Goal: Information Seeking & Learning: Learn about a topic

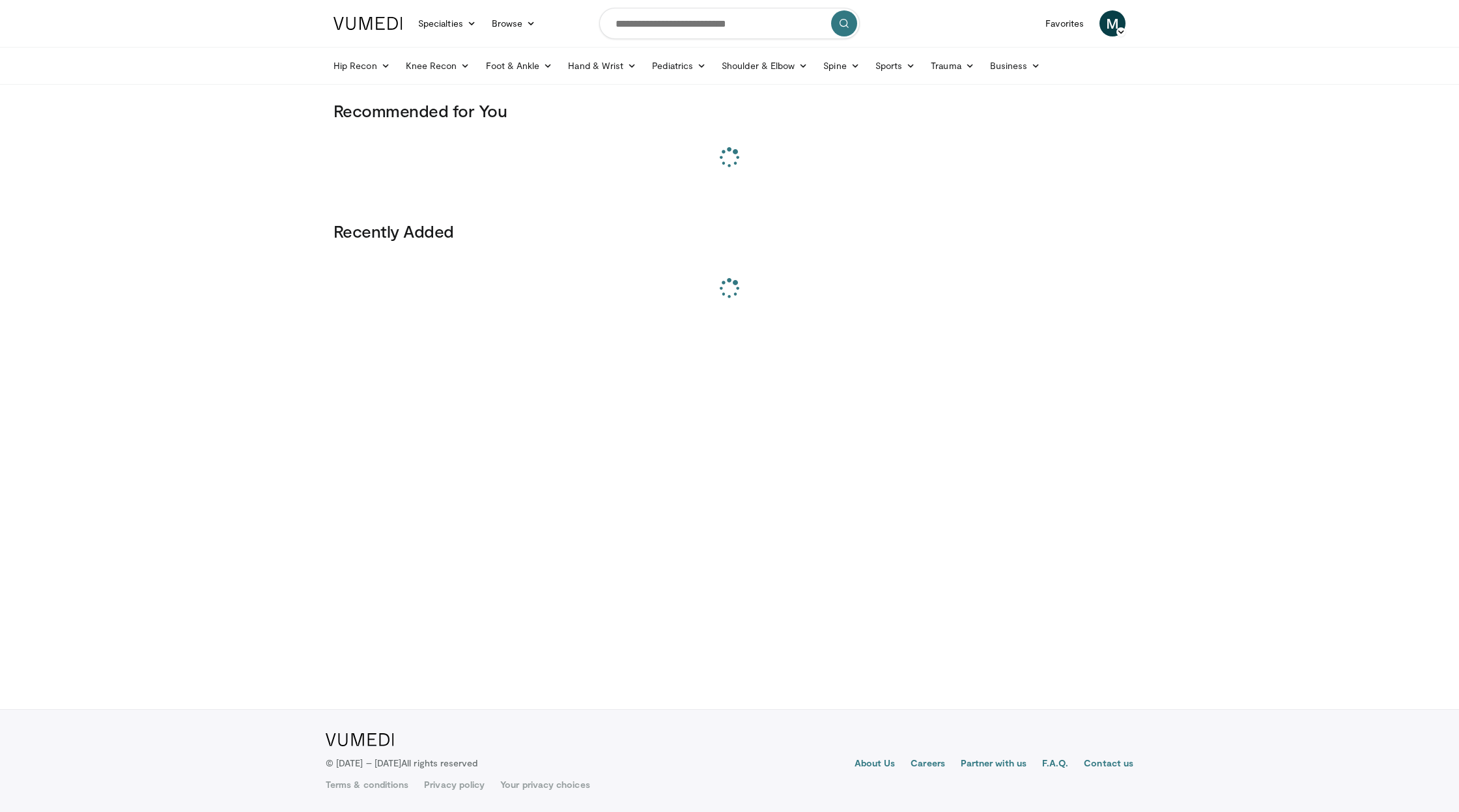
click at [737, 28] on input "Search topics, interventions" at bounding box center [730, 23] width 260 height 31
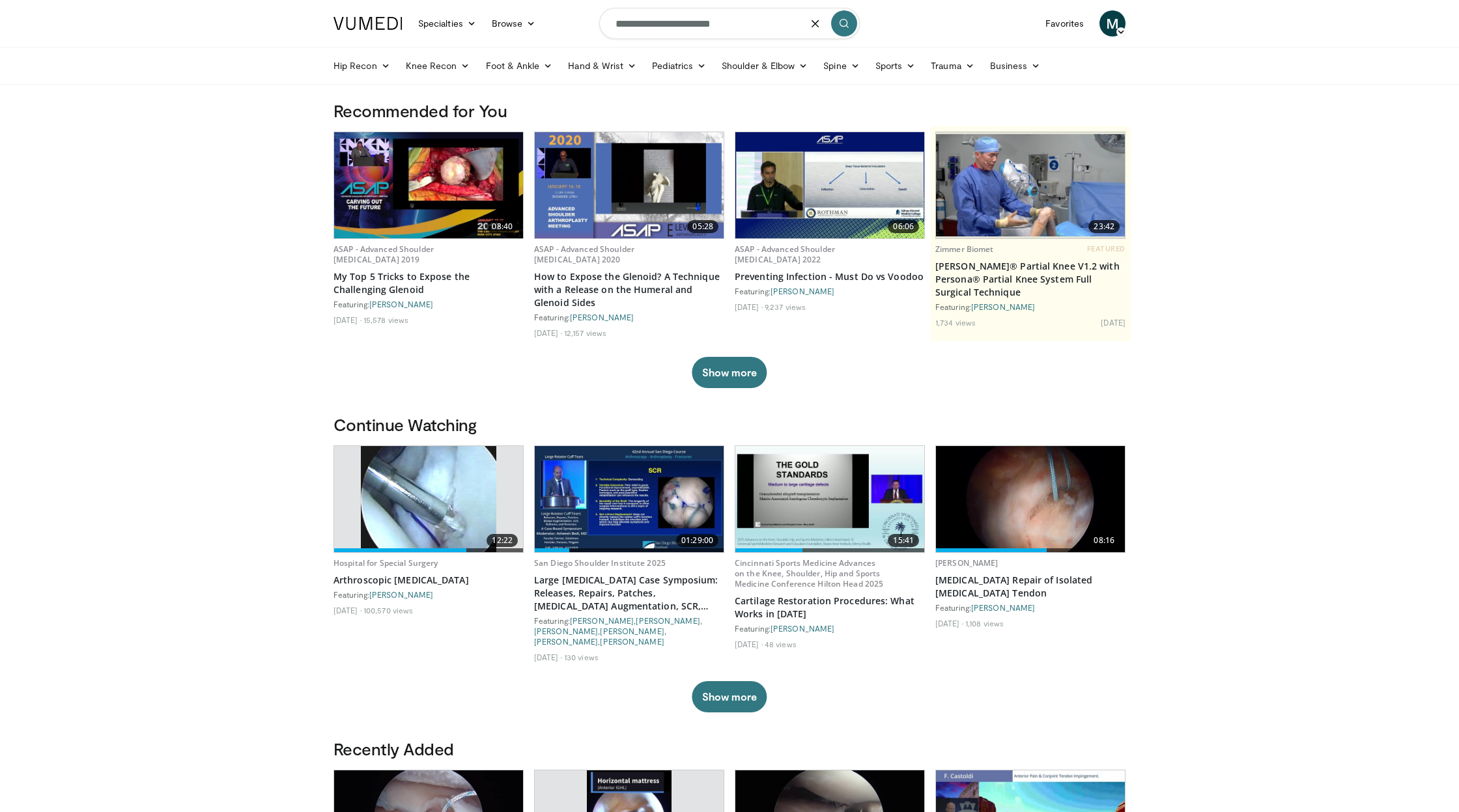
type input "**********"
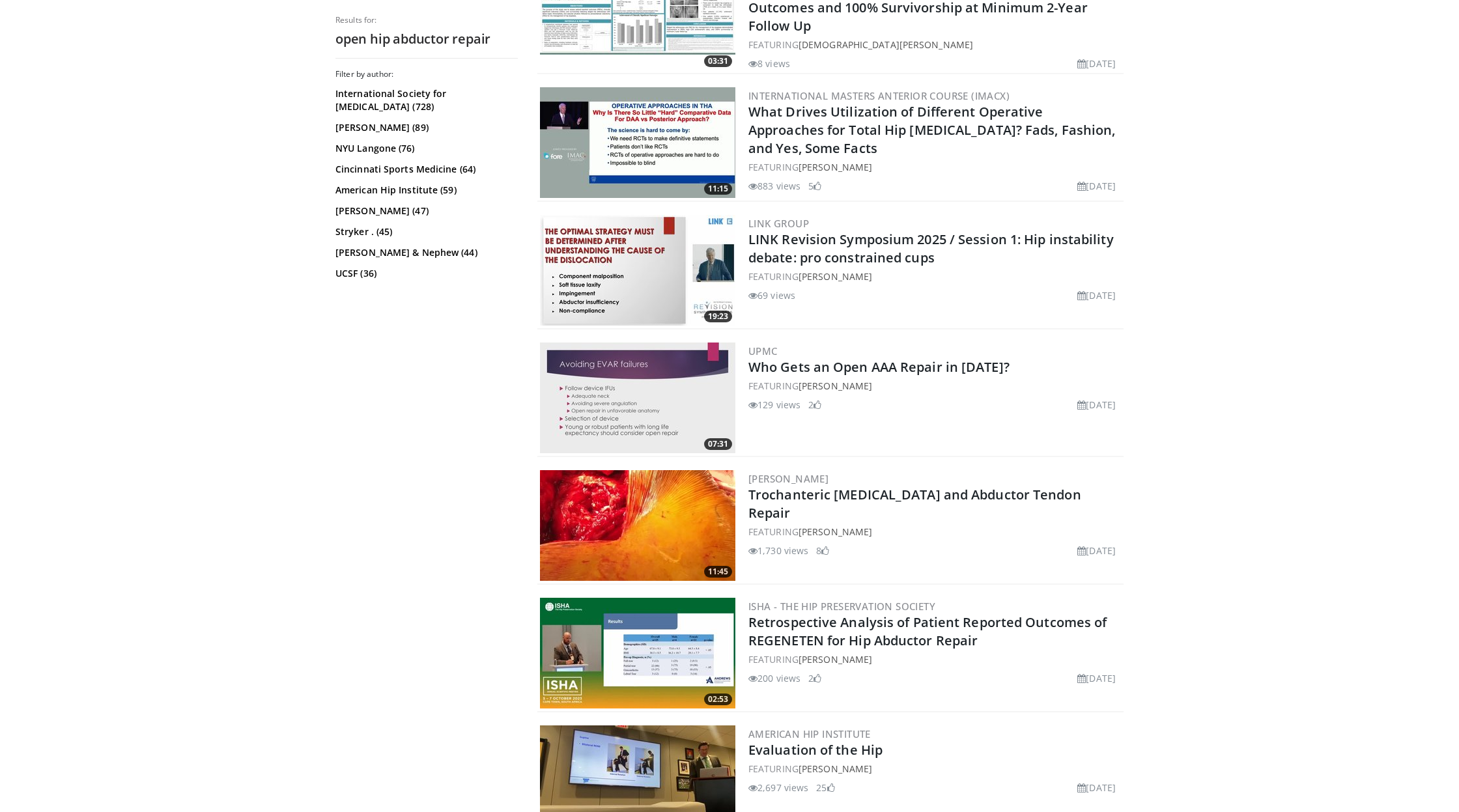
scroll to position [2391, 0]
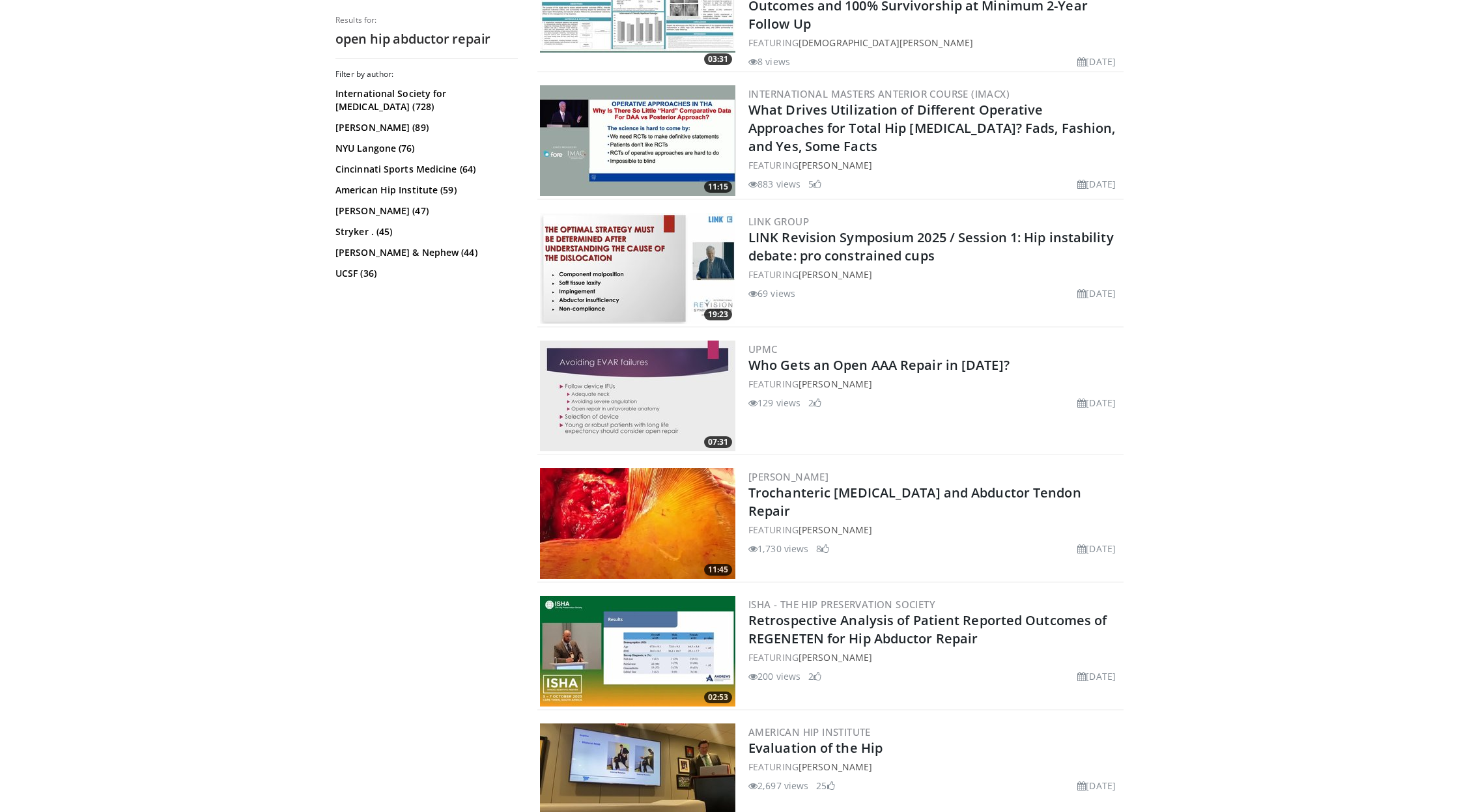
click at [655, 514] on img at bounding box center [638, 523] width 195 height 111
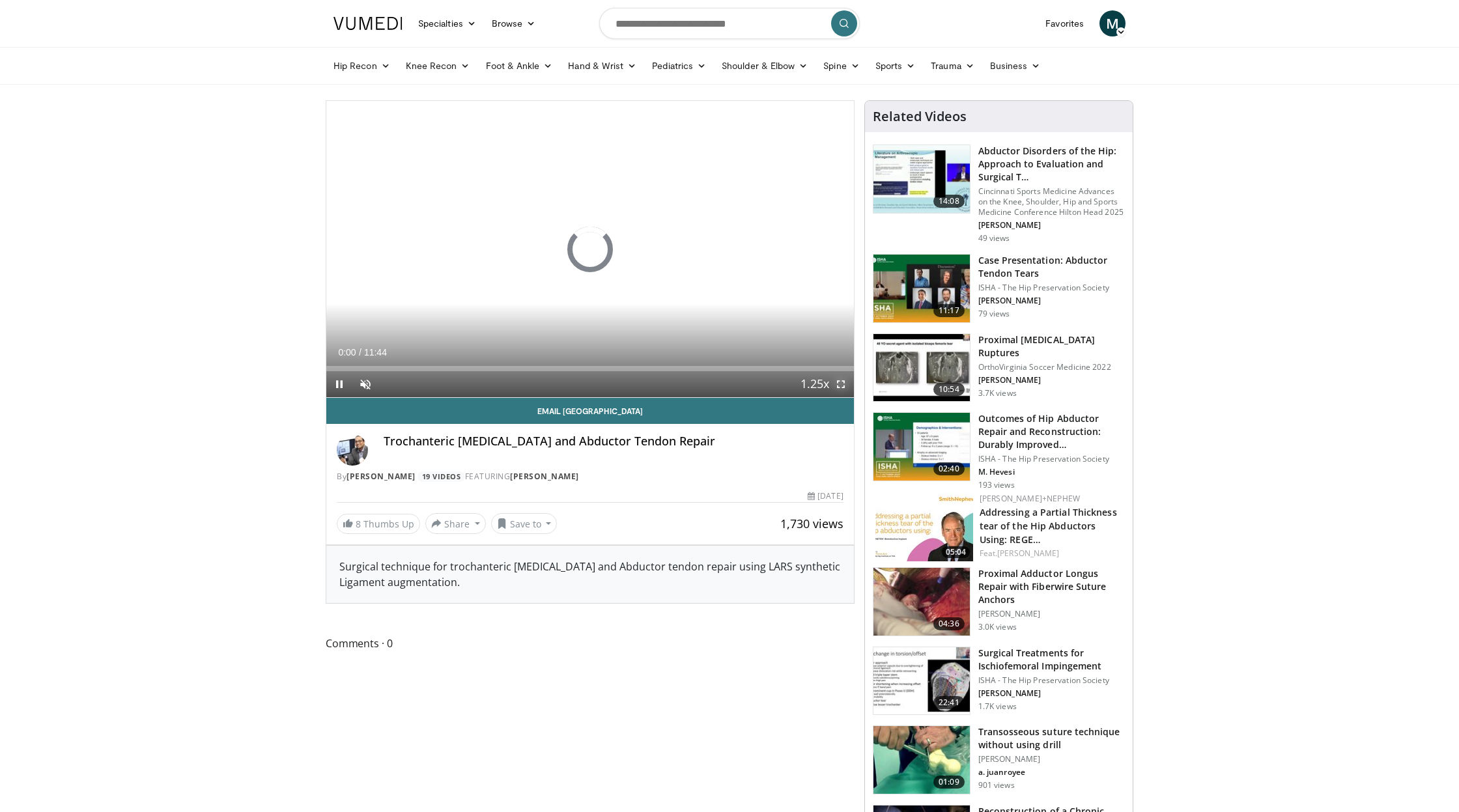
click at [843, 383] on span "Video Player" at bounding box center [841, 384] width 26 height 26
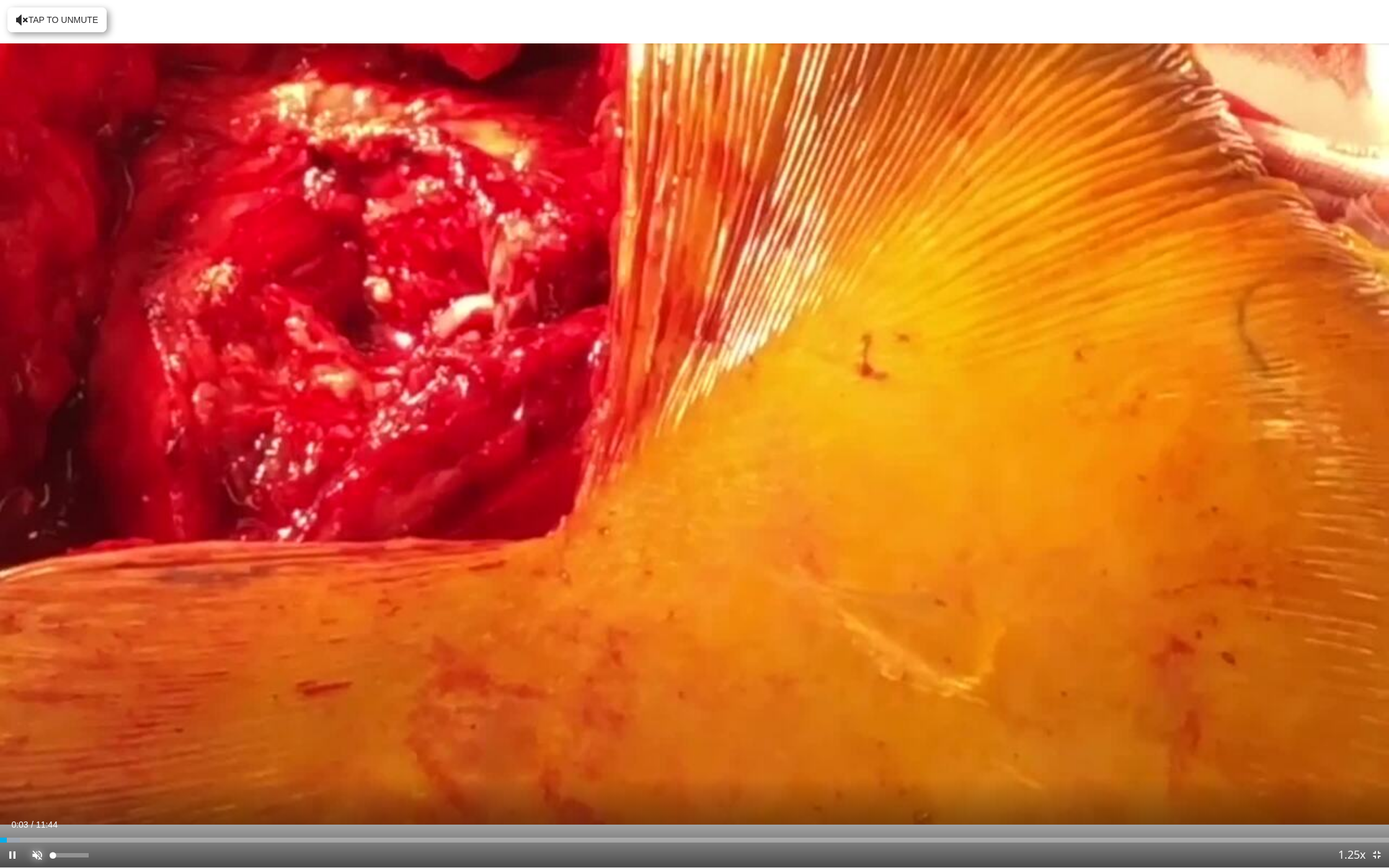
click at [35, 772] on span "Video Player" at bounding box center [37, 855] width 25 height 25
click at [80, 772] on div "Loaded : 9.91% 00:19 00:40" at bounding box center [694, 836] width 1389 height 11
click at [124, 772] on div "Progress Bar" at bounding box center [125, 840] width 1 height 5
click at [156, 772] on div "Progress Bar" at bounding box center [155, 840] width 1 height 5
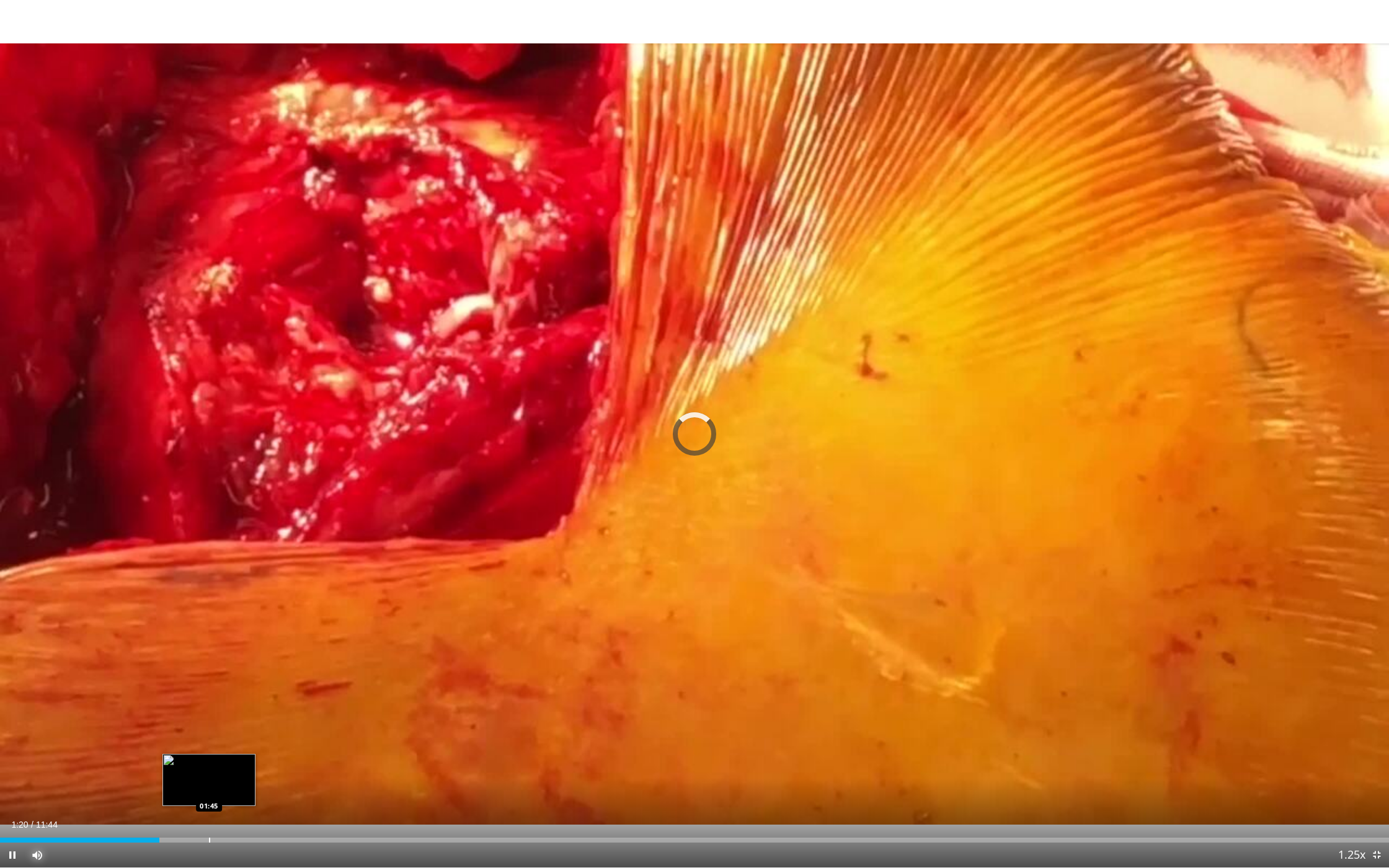
click at [209, 772] on div "Progress Bar" at bounding box center [209, 840] width 1 height 5
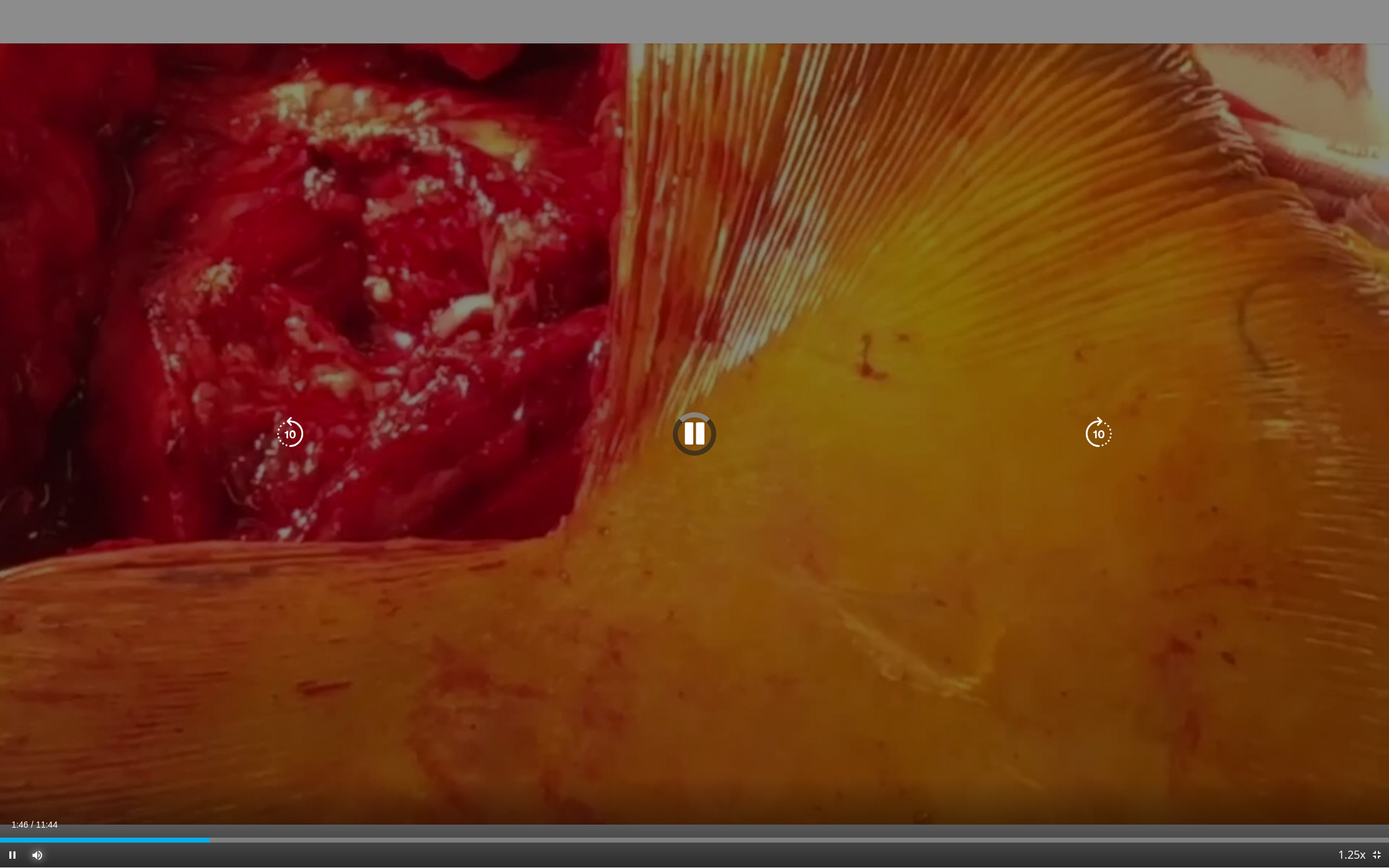
click at [25, 772] on button "Mute" at bounding box center [37, 855] width 25 height 25
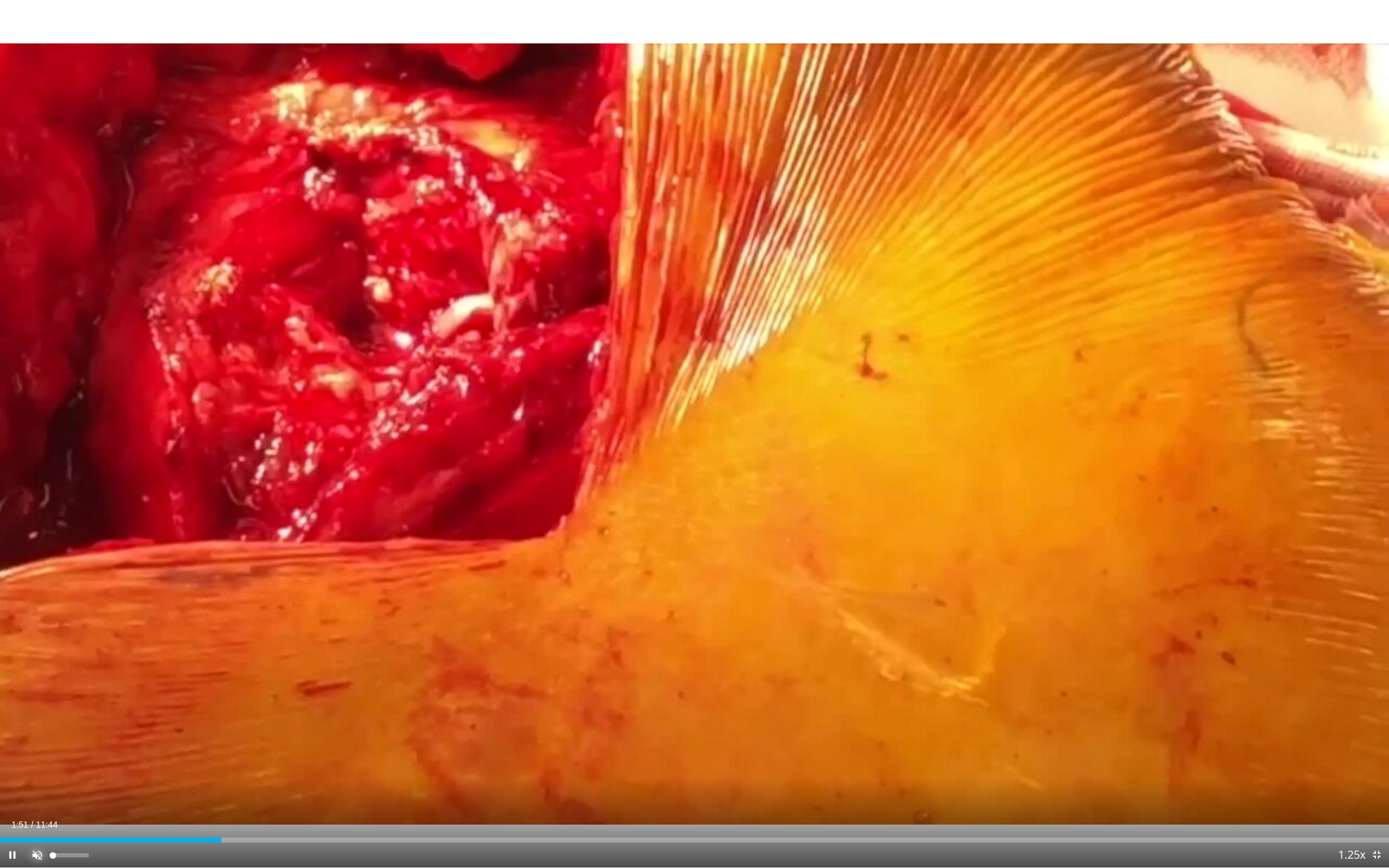
click at [38, 772] on span "Video Player" at bounding box center [37, 855] width 25 height 25
click at [182, 772] on div "Loaded : 0.00% 01:32 01:32" at bounding box center [694, 836] width 1389 height 11
click at [152, 772] on div "Loaded : 0.00% 01:17 01:17" at bounding box center [694, 836] width 1389 height 11
click at [129, 772] on div "Loaded : 9.91% 01:06 01:06" at bounding box center [694, 836] width 1389 height 11
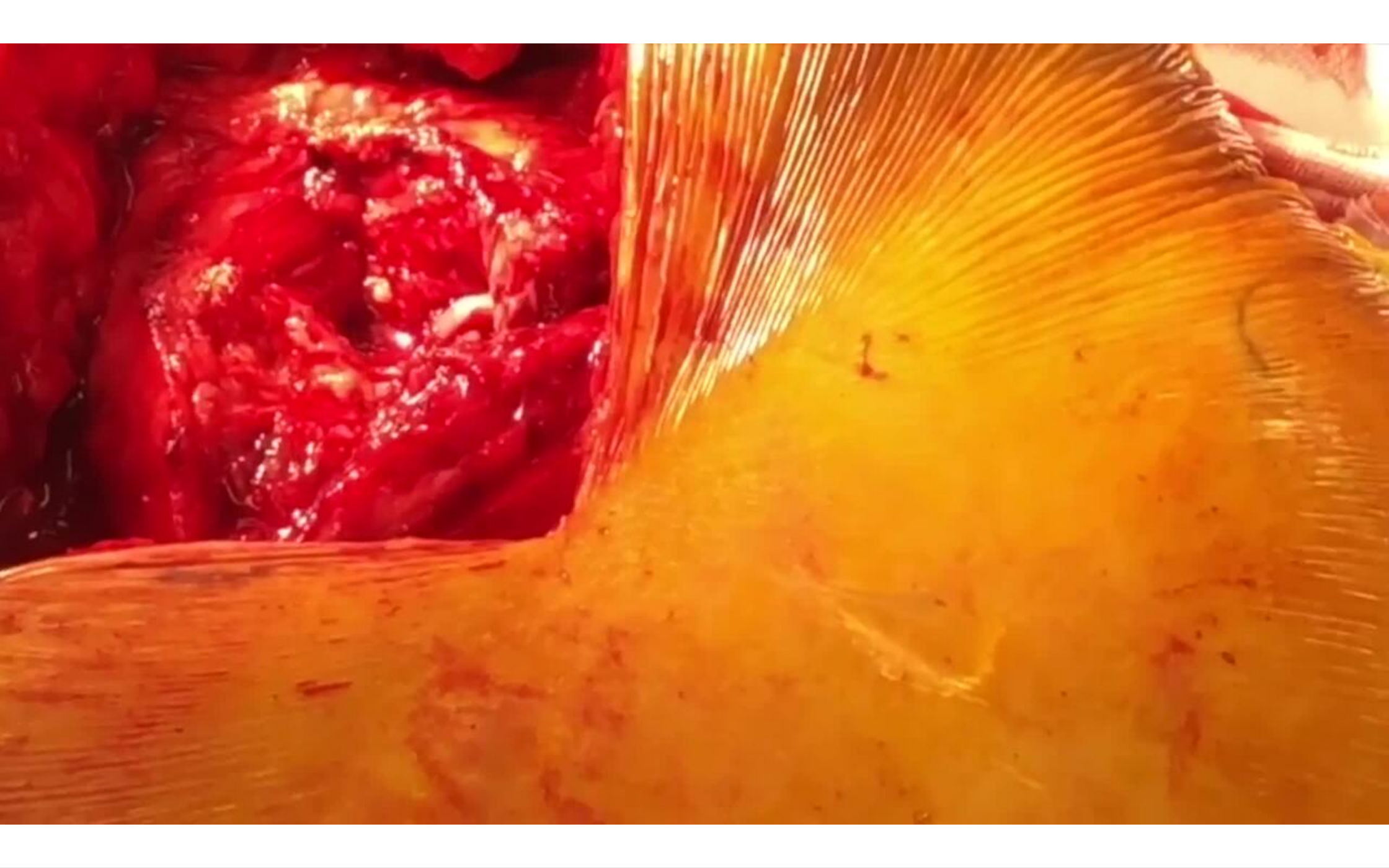
click at [25, 772] on button "Mute" at bounding box center [37, 855] width 25 height 25
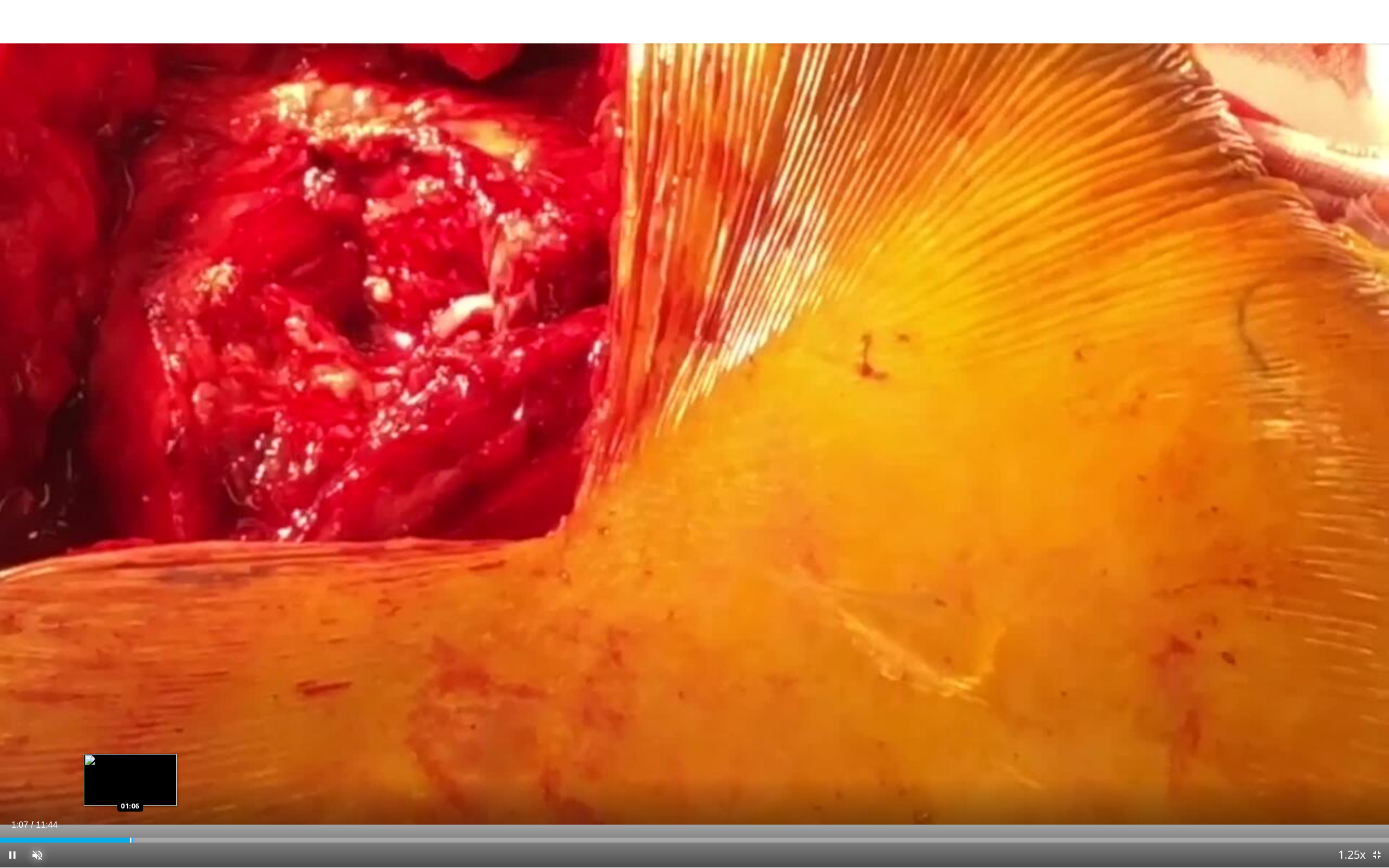
click at [25, 772] on button "Unmute" at bounding box center [37, 855] width 25 height 25
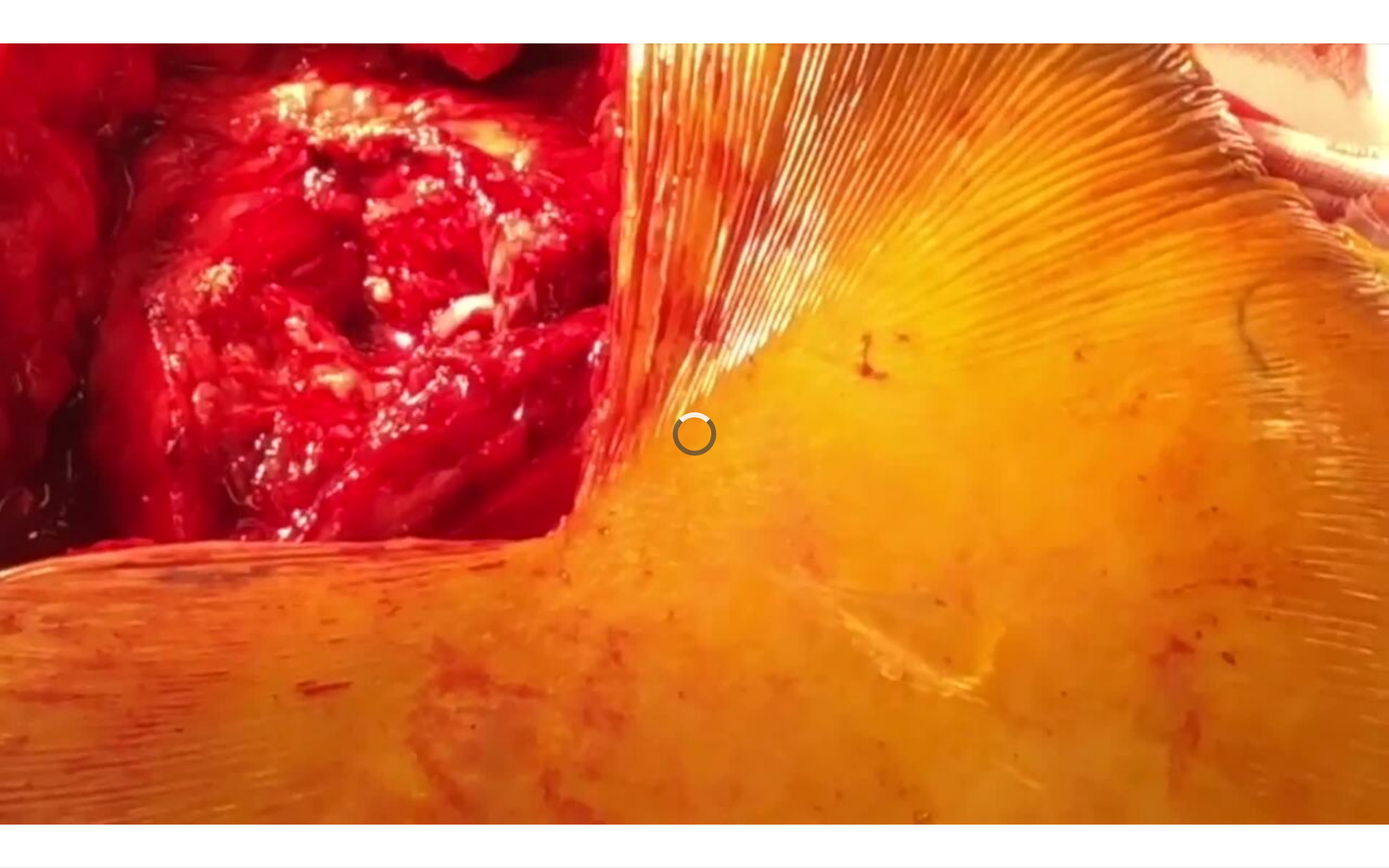
click at [25, 772] on button "Mute" at bounding box center [37, 855] width 25 height 25
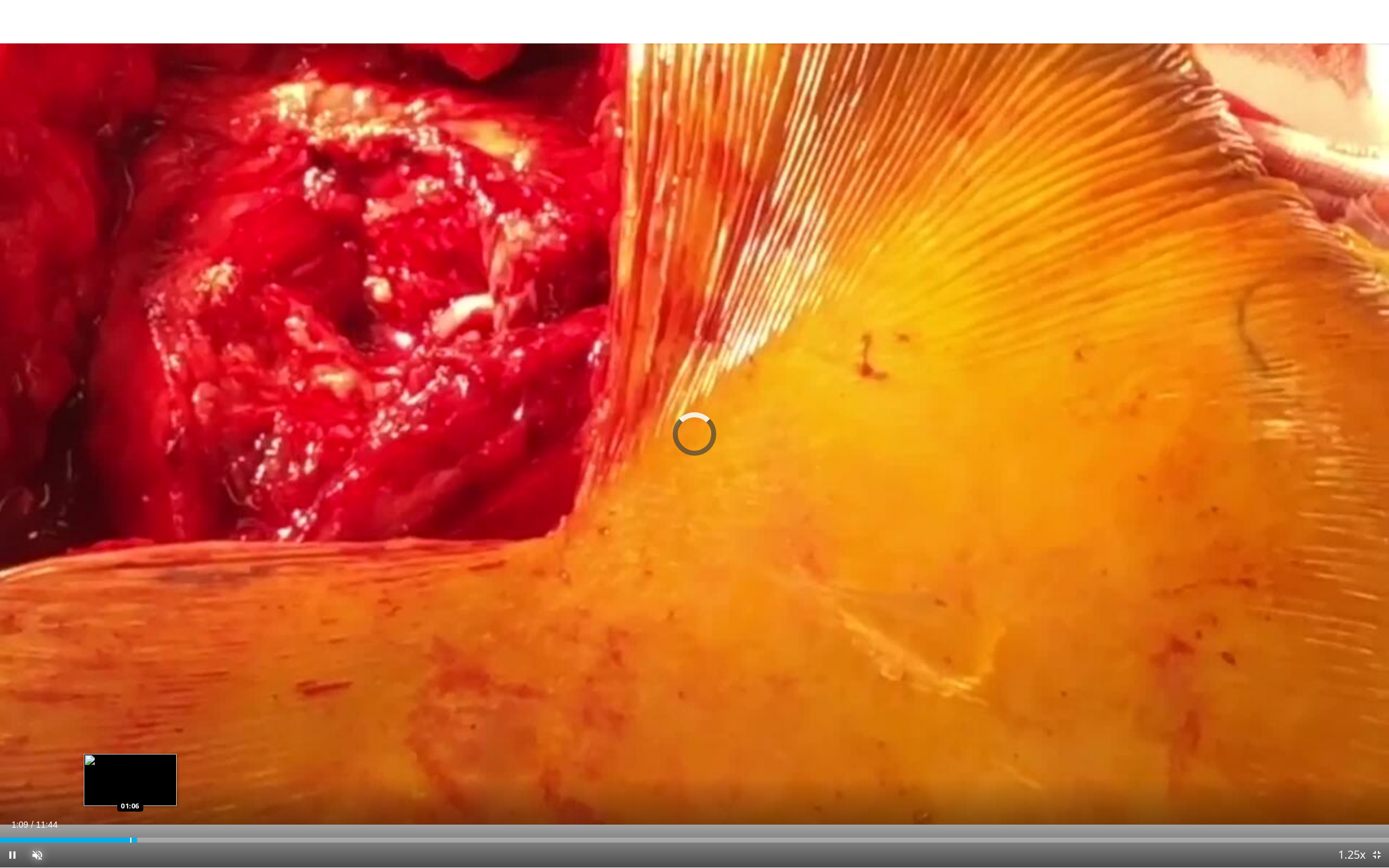
click at [25, 772] on button "Unmute" at bounding box center [37, 855] width 25 height 25
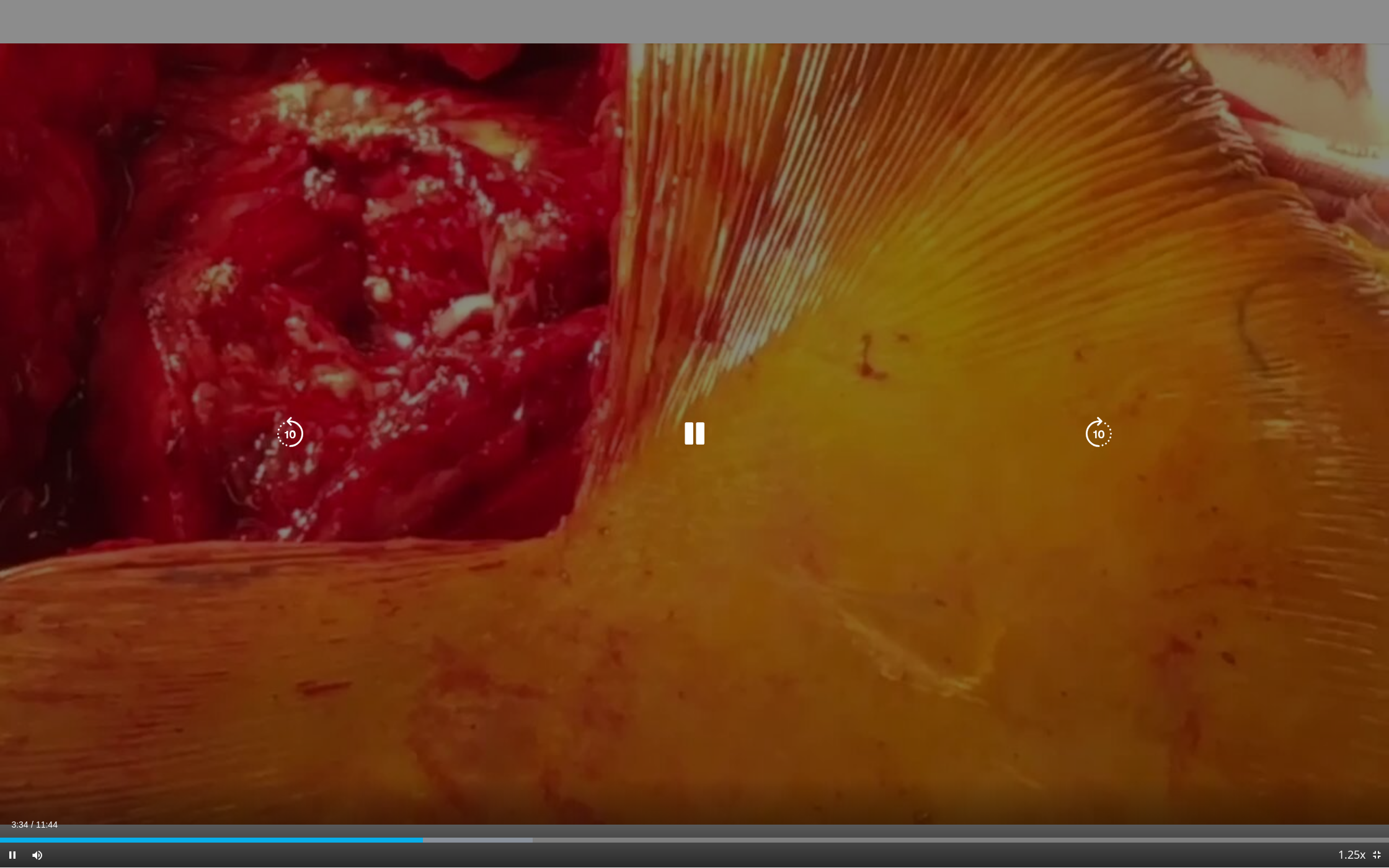
click at [1388, 347] on div "10 seconds Tap to unmute" at bounding box center [694, 434] width 1389 height 867
click at [1219, 360] on div "10 seconds Tap to unmute" at bounding box center [694, 434] width 1389 height 867
click at [1106, 429] on icon "Video Player" at bounding box center [1099, 434] width 35 height 35
click at [1105, 430] on icon "Video Player" at bounding box center [1099, 434] width 35 height 35
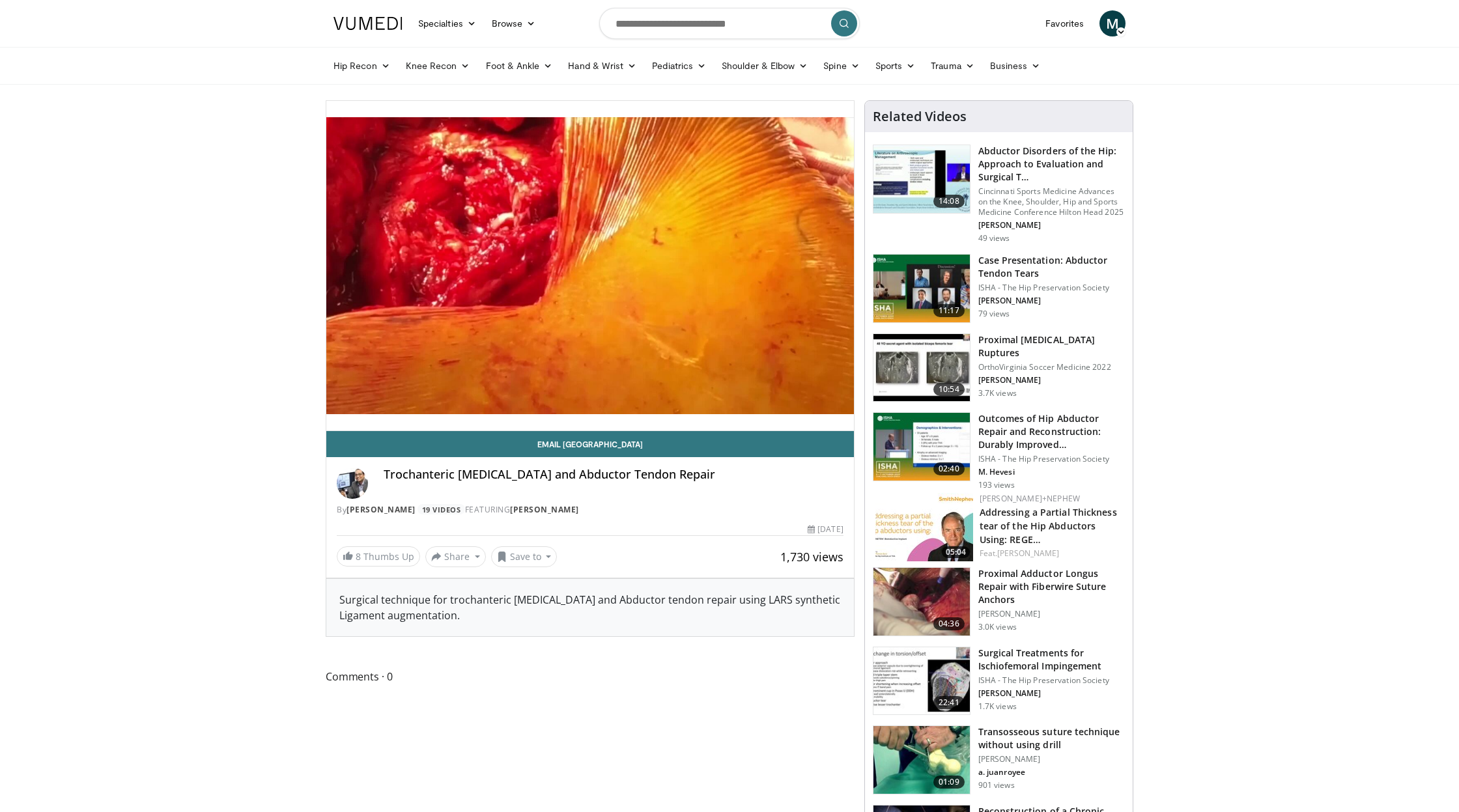
click at [914, 170] on img at bounding box center [922, 179] width 96 height 68
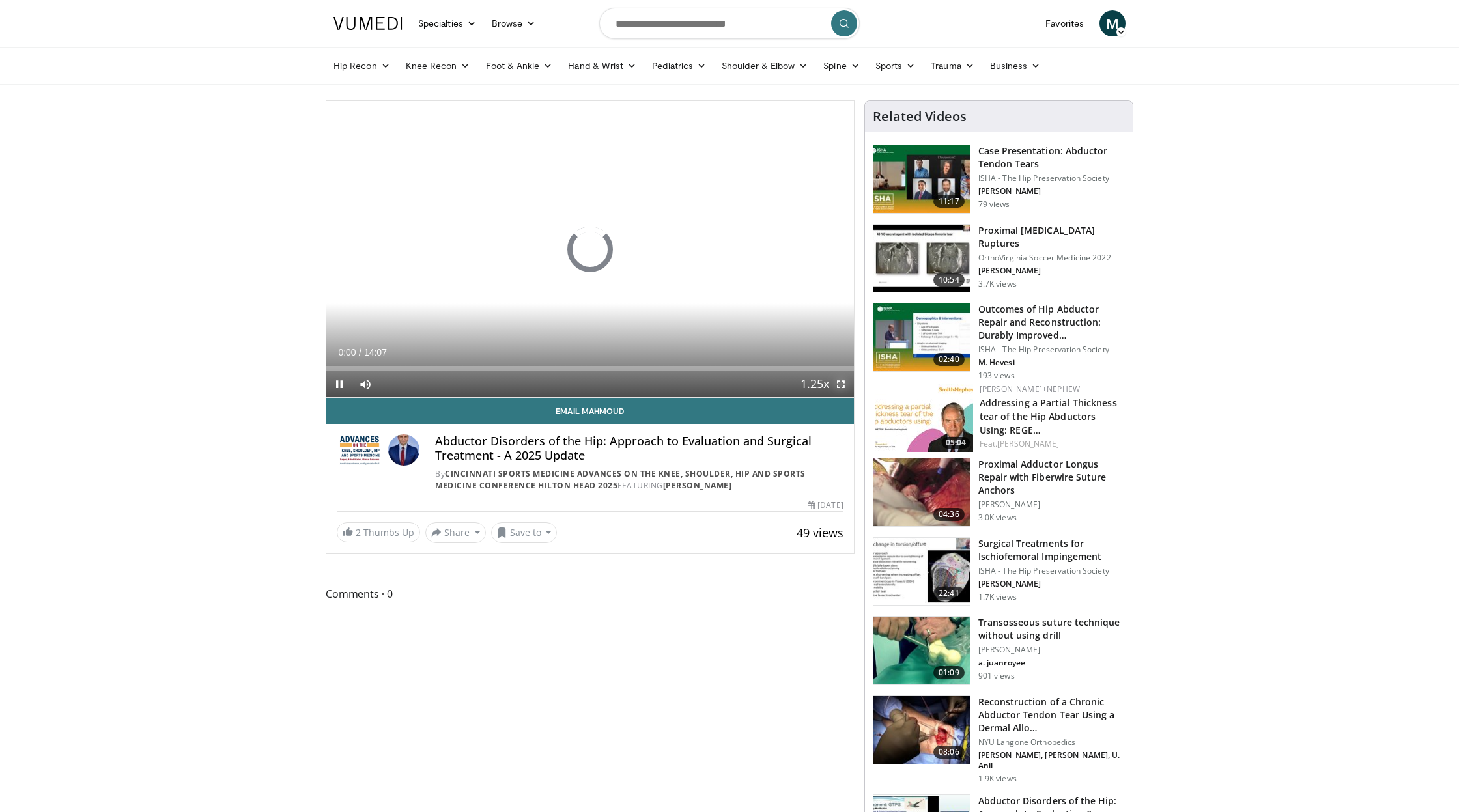
click at [841, 382] on span "Video Player" at bounding box center [841, 384] width 26 height 26
